Goal: Transaction & Acquisition: Purchase product/service

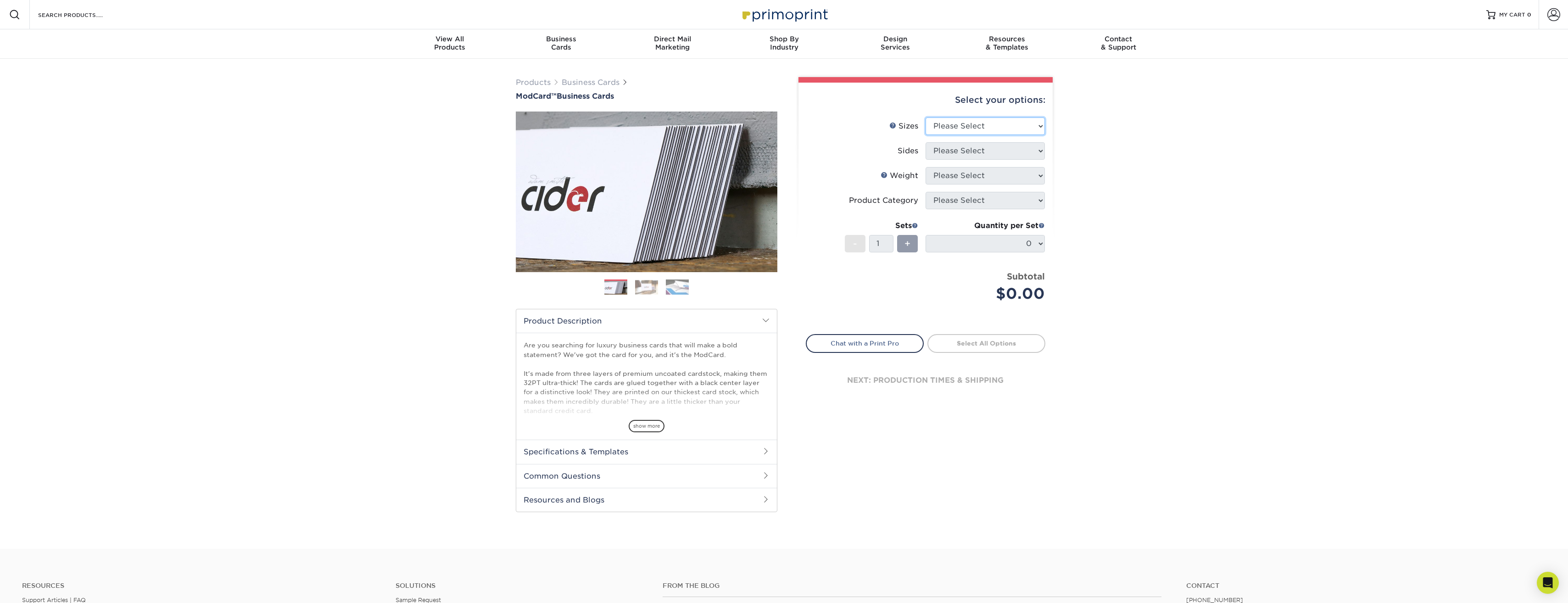
click at [970, 124] on select "Please Select 1.5" x 3.5" - Mini 1.75" x 3.5" - Mini 2" x 2" - Square 2" x 3" -…" at bounding box center [985, 126] width 119 height 18
select select "2.00x3.50"
click at [926, 117] on select "Please Select 1.5" x 3.5" - Mini 1.75" x 3.5" - Mini 2" x 2" - Square 2" x 3" -…" at bounding box center [985, 126] width 119 height 18
click at [1010, 142] on select "Please Select Print Both Sides Print Front Only" at bounding box center [985, 151] width 119 height 18
select select "13abbda7-1d64-4f25-8bb2-c179b224825d"
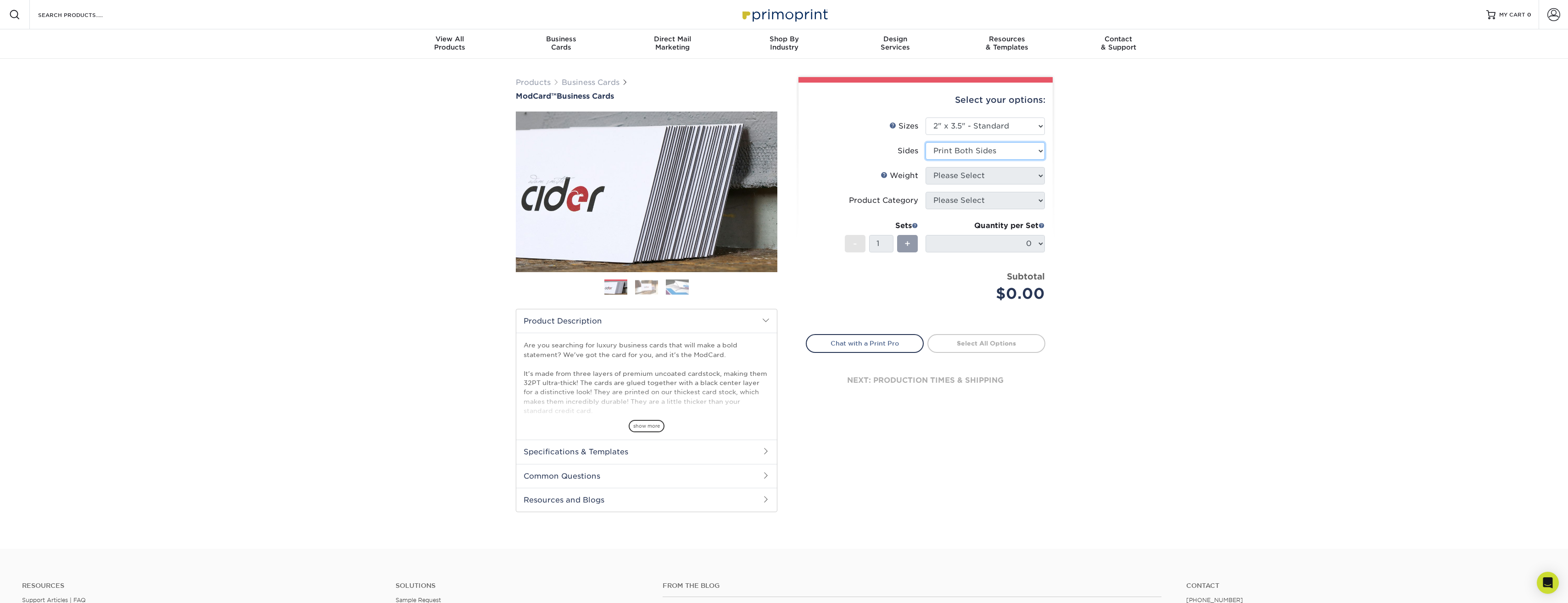
click at [926, 142] on select "Please Select Print Both Sides Print Front Only" at bounding box center [985, 151] width 119 height 18
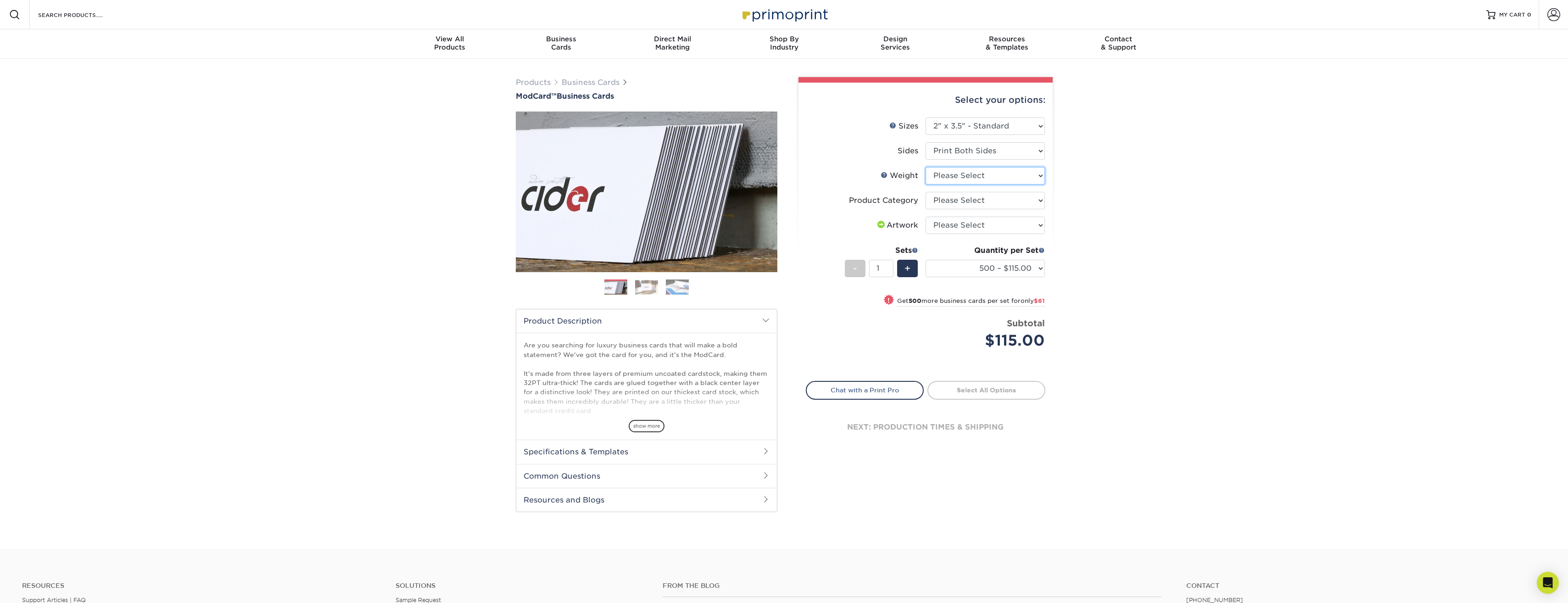
click at [1031, 174] on select "Please Select 32PTUCBLK" at bounding box center [985, 176] width 119 height 18
select select "32PTUCBLK"
click at [926, 167] on select "Please Select 32PTUCBLK" at bounding box center [985, 176] width 119 height 18
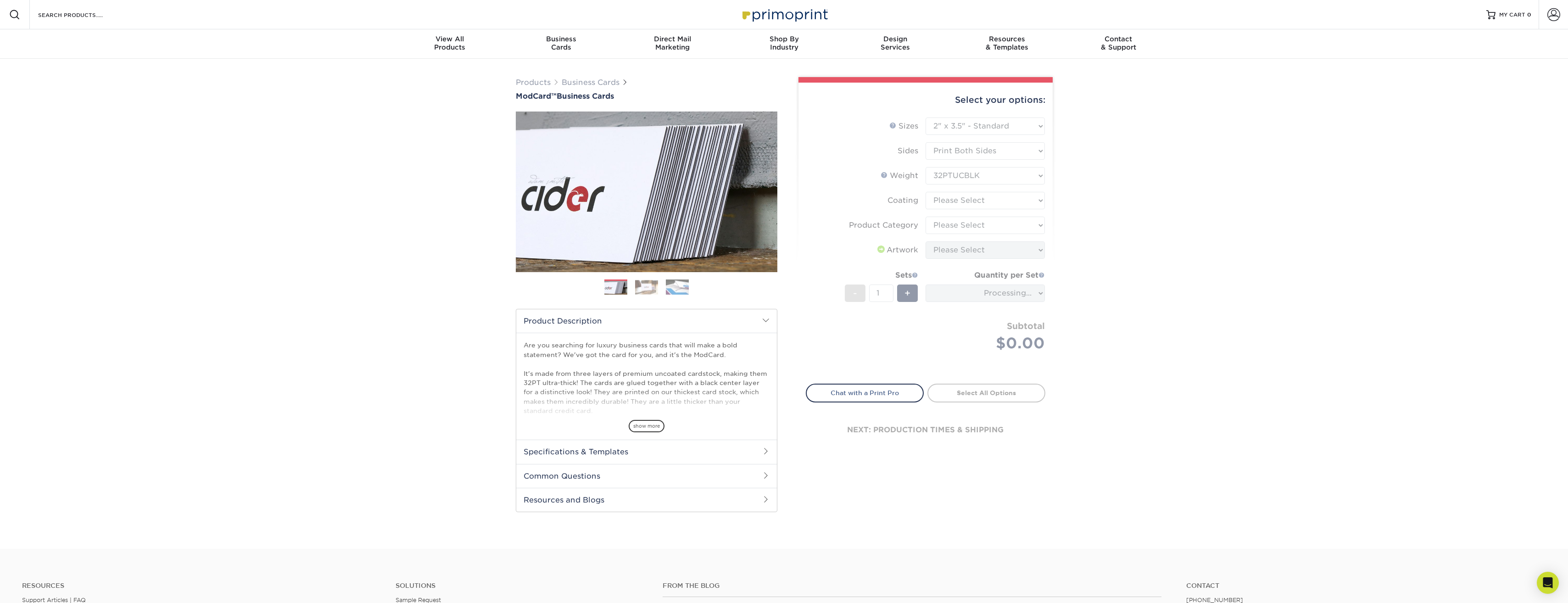
click at [1016, 197] on form "Sizes Help Sizes Please Select 1.5" x 3.5" - Mini 1.75" x 3.5" - Mini 2" x 2" -…" at bounding box center [926, 245] width 240 height 256
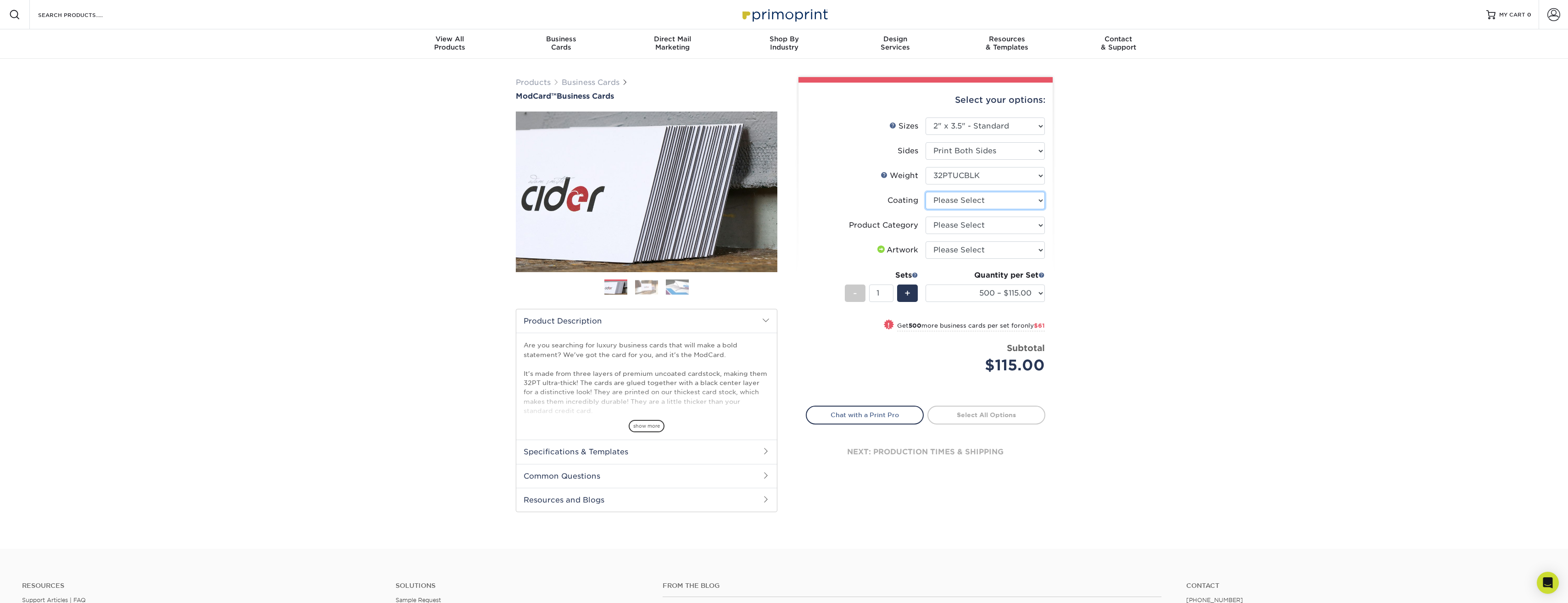
click at [1006, 202] on select at bounding box center [985, 201] width 119 height 18
select select "3e7618de-abca-4bda-9f97-8b9129e913d8"
click at [926, 192] on select at bounding box center [985, 201] width 119 height 18
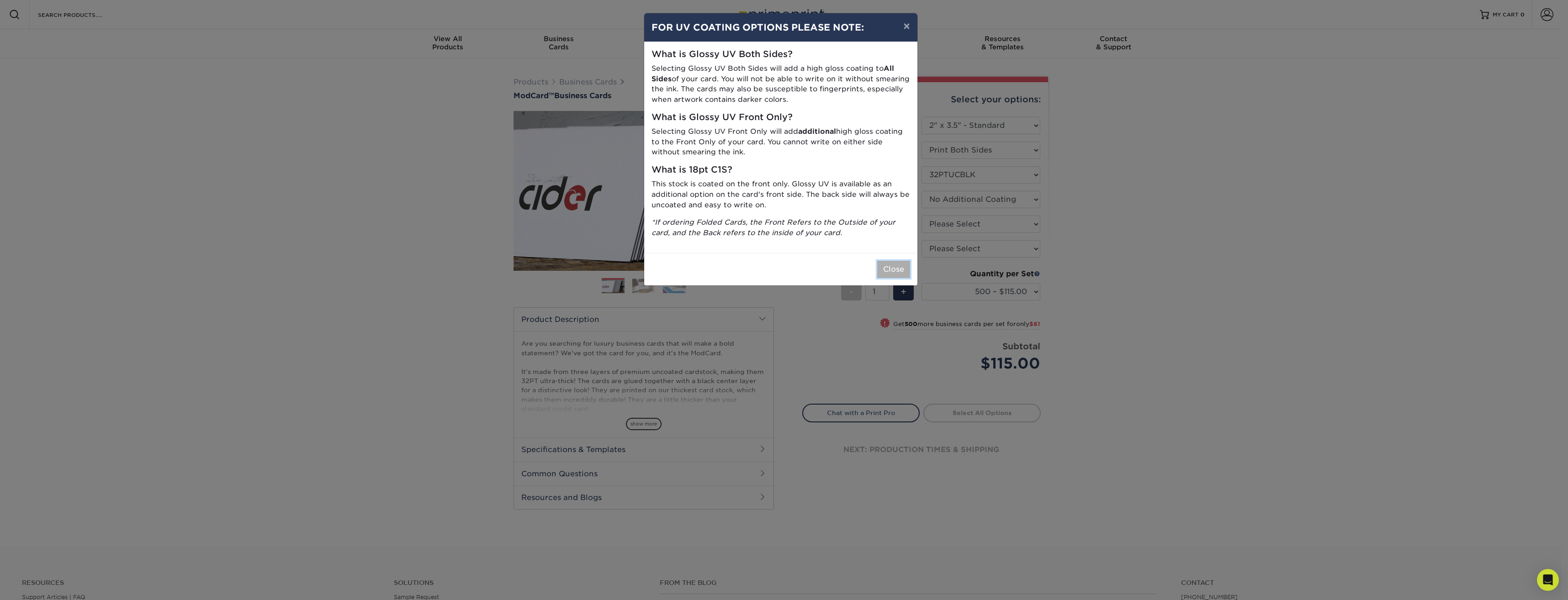
click at [894, 263] on button "Close" at bounding box center [894, 270] width 33 height 18
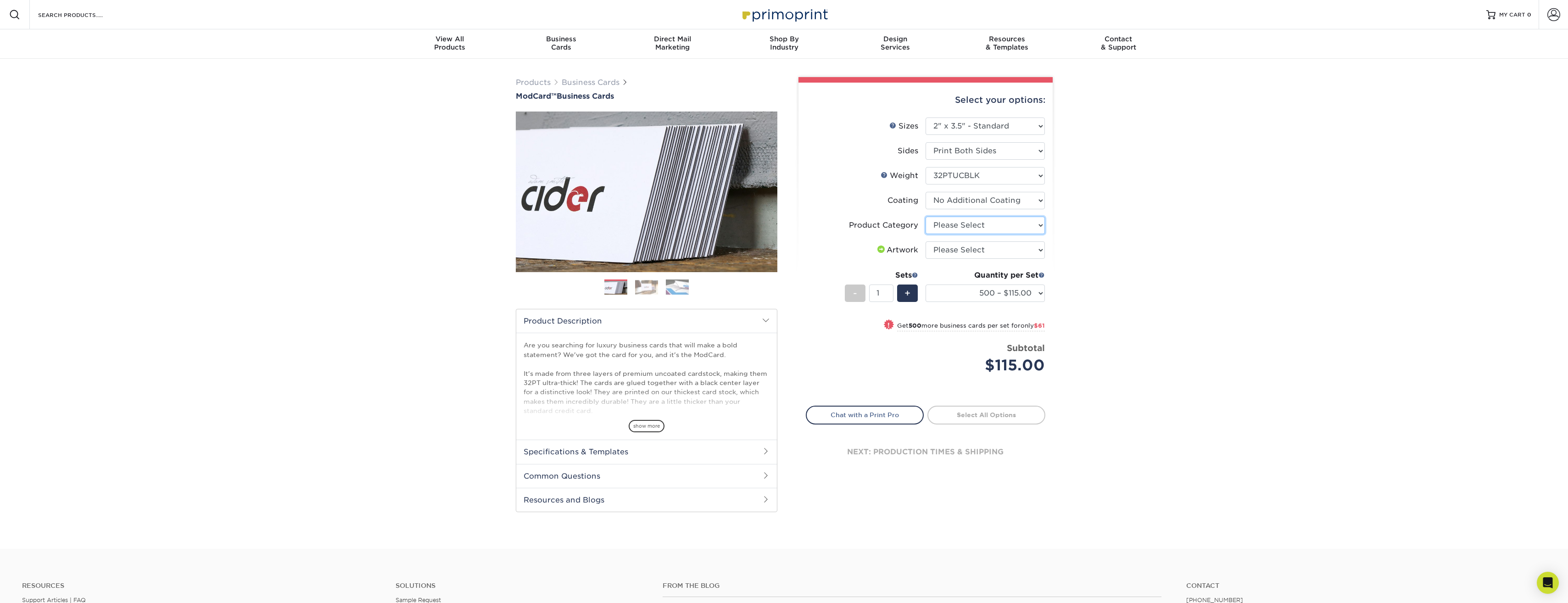
click at [970, 224] on select "Please Select Business Cards" at bounding box center [985, 225] width 119 height 18
select select "3b5148f1-0588-4f88-a218-97bcfdce65c1"
click at [926, 216] on select "Please Select Business Cards" at bounding box center [985, 225] width 119 height 18
click at [970, 243] on select "Please Select I will upload files I need a design - $100" at bounding box center [985, 250] width 119 height 18
select select "upload"
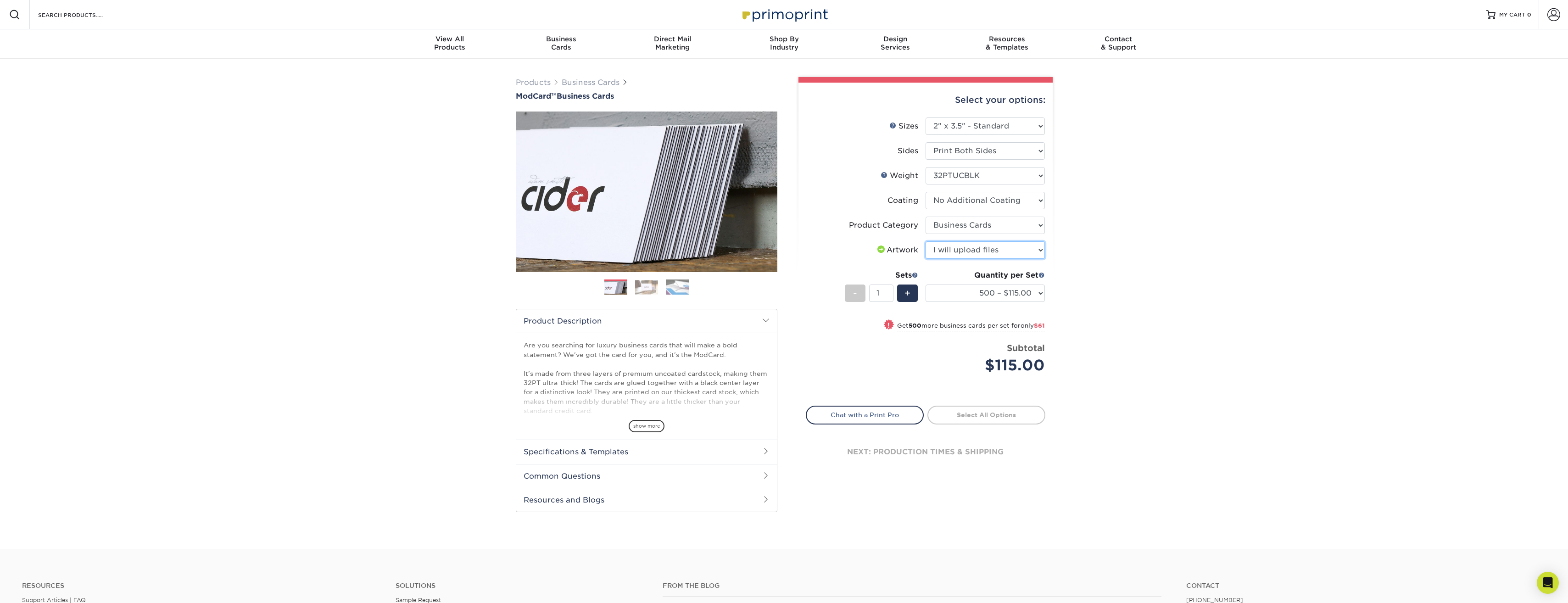
click at [926, 242] on select "Please Select I will upload files I need a design - $100" at bounding box center [985, 250] width 119 height 18
click at [975, 250] on select "Please Select I will upload files I need a design - $100" at bounding box center [985, 250] width 119 height 18
